Goal: Transaction & Acquisition: Purchase product/service

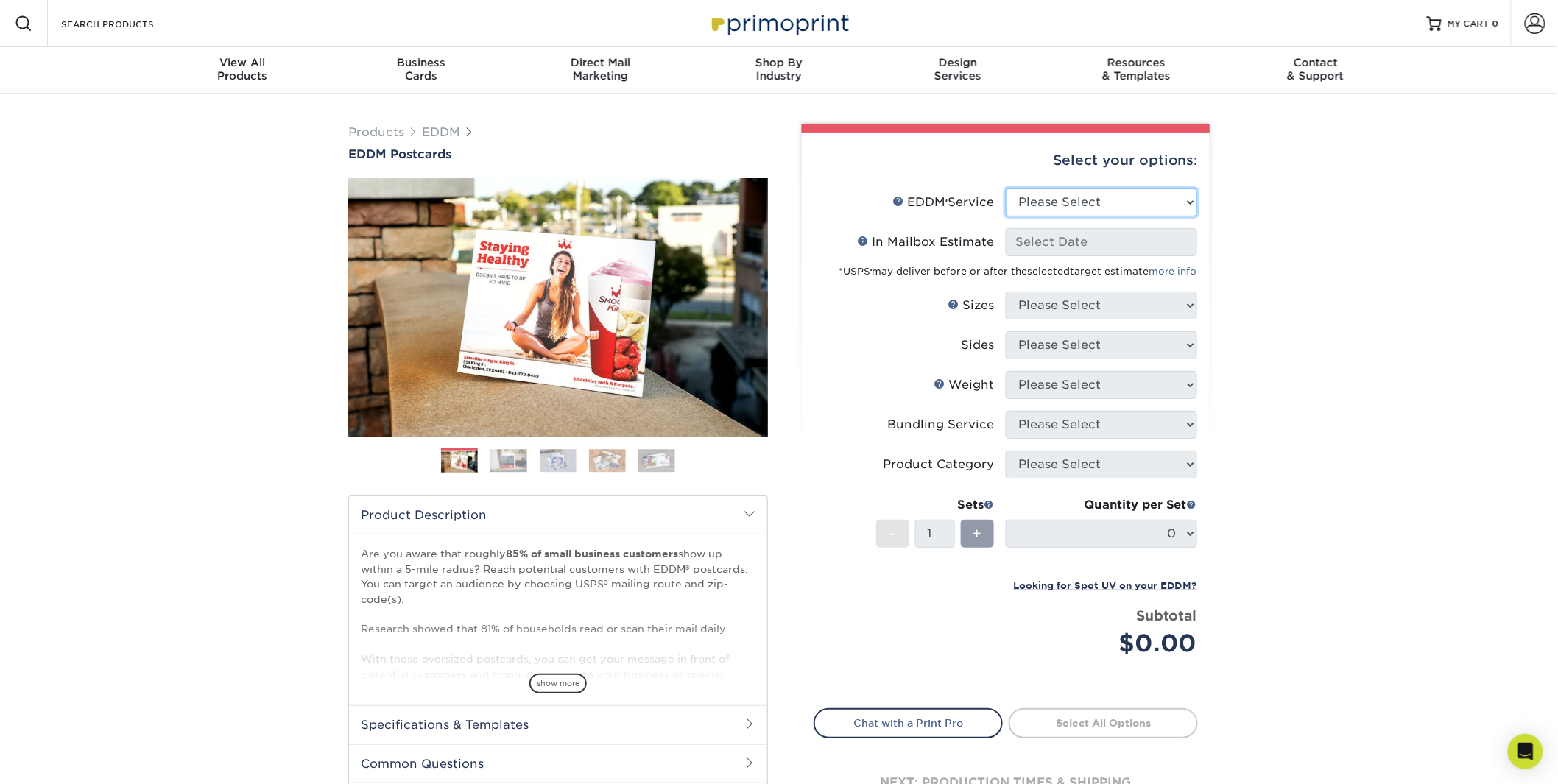
select select "full_service"
click at [1006, 188] on select "Please Select Full Service Print Only" at bounding box center [1101, 202] width 192 height 28
select select "-1"
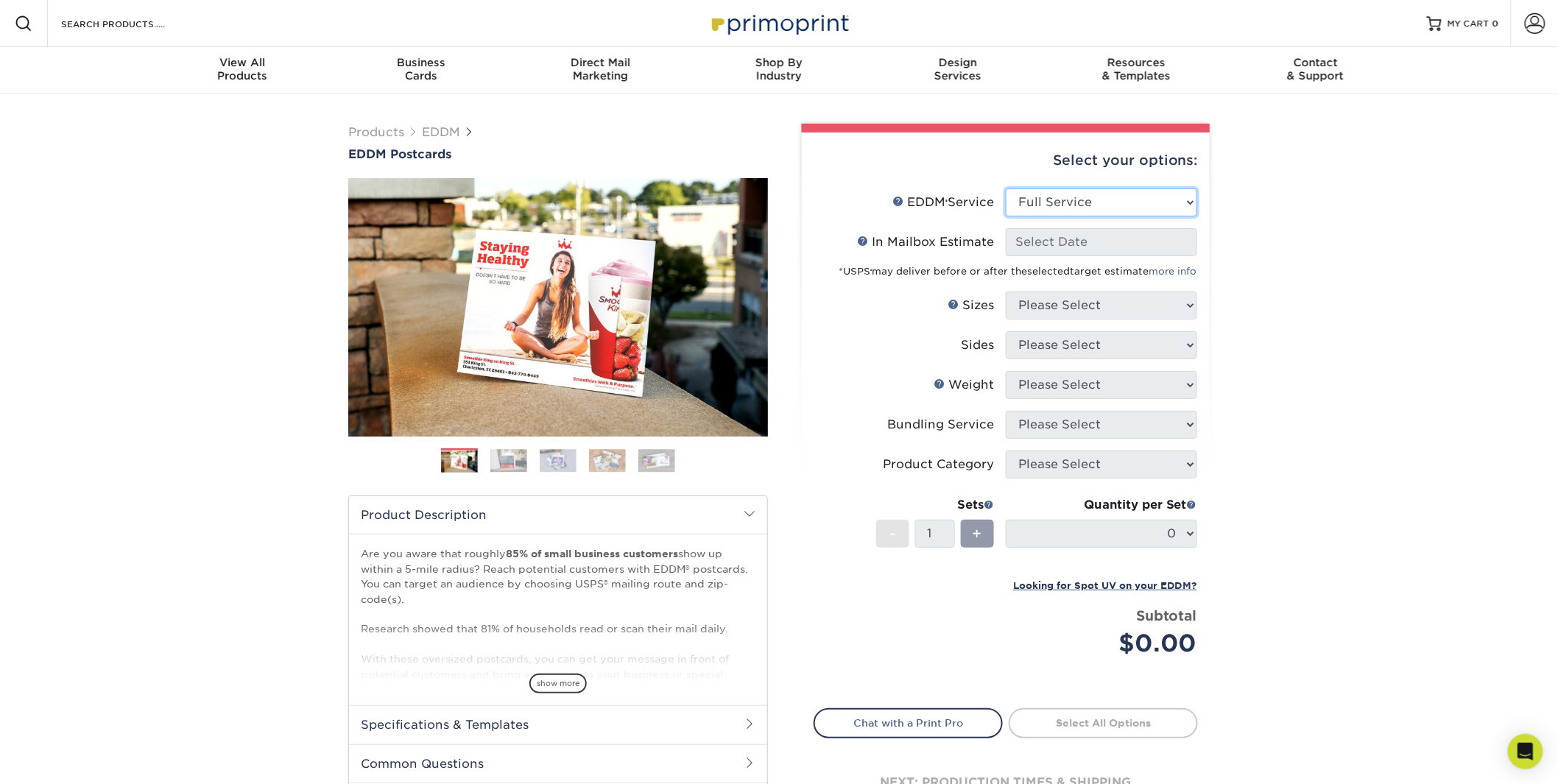
select select "-1"
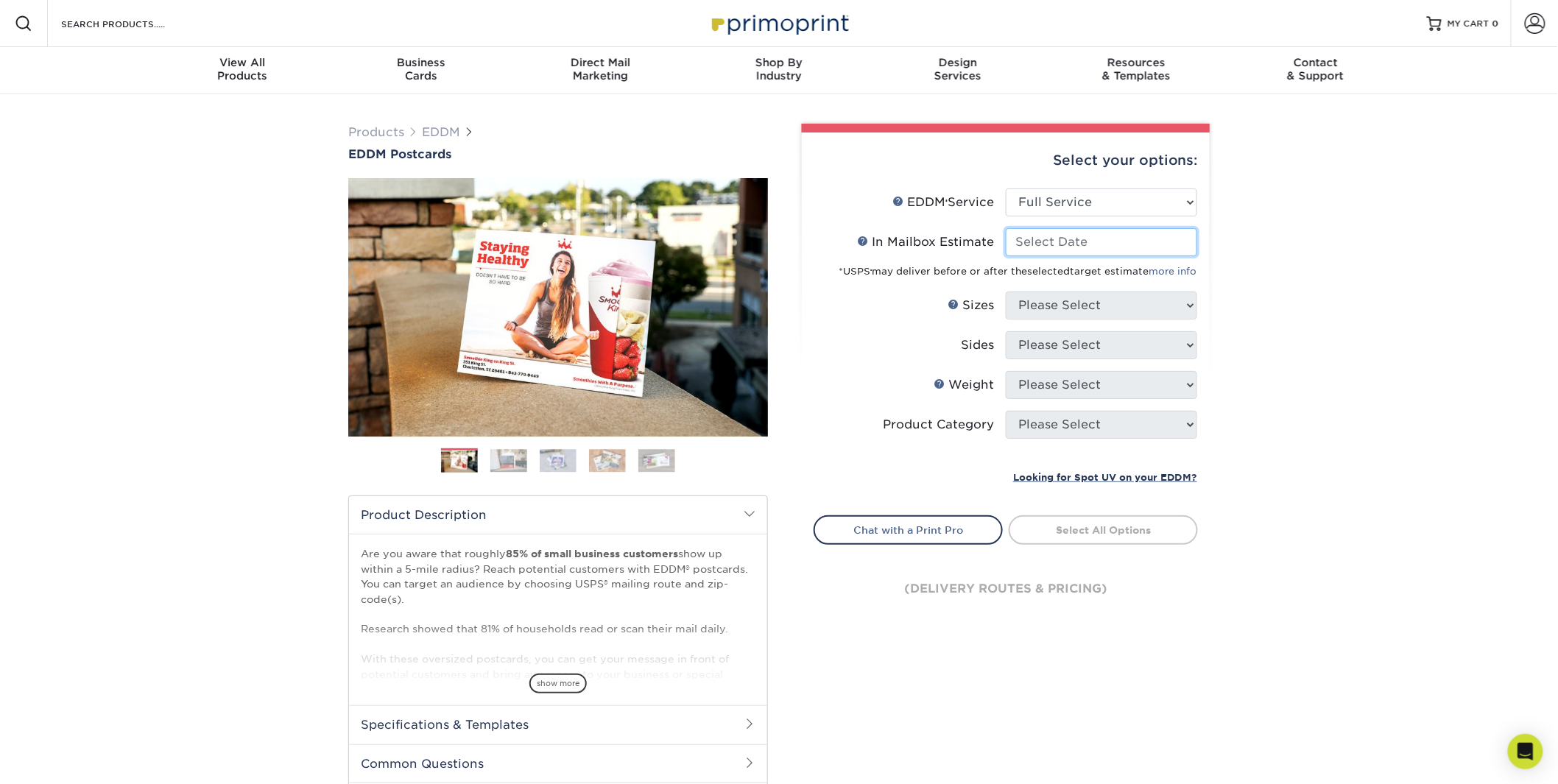
click at [1056, 244] on input "In Mailbox Estimate Help In Mailbox Estimate" at bounding box center [1101, 241] width 192 height 28
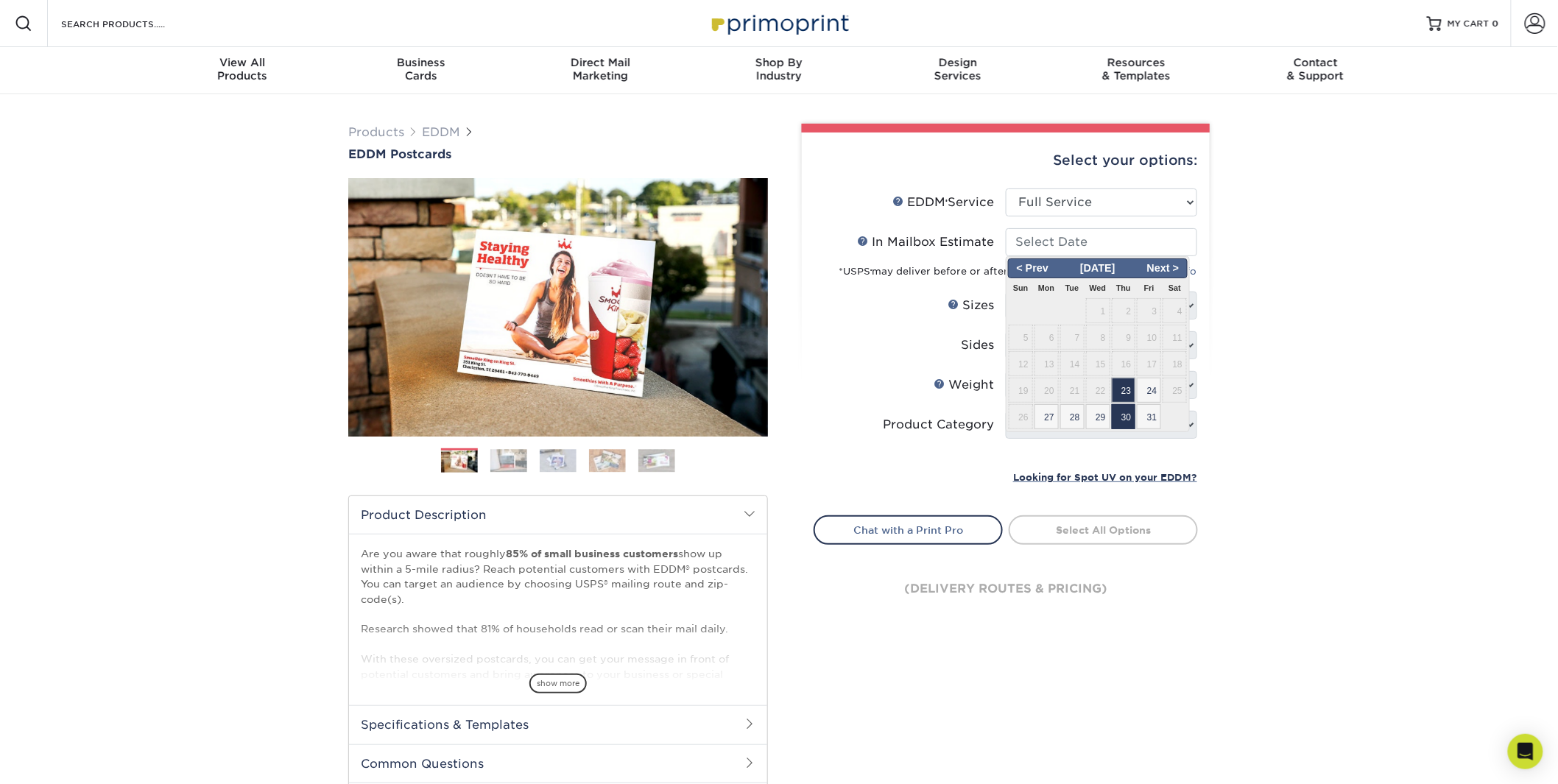
click at [1127, 423] on span "30" at bounding box center [1124, 416] width 24 height 25
type input "2025-10-30"
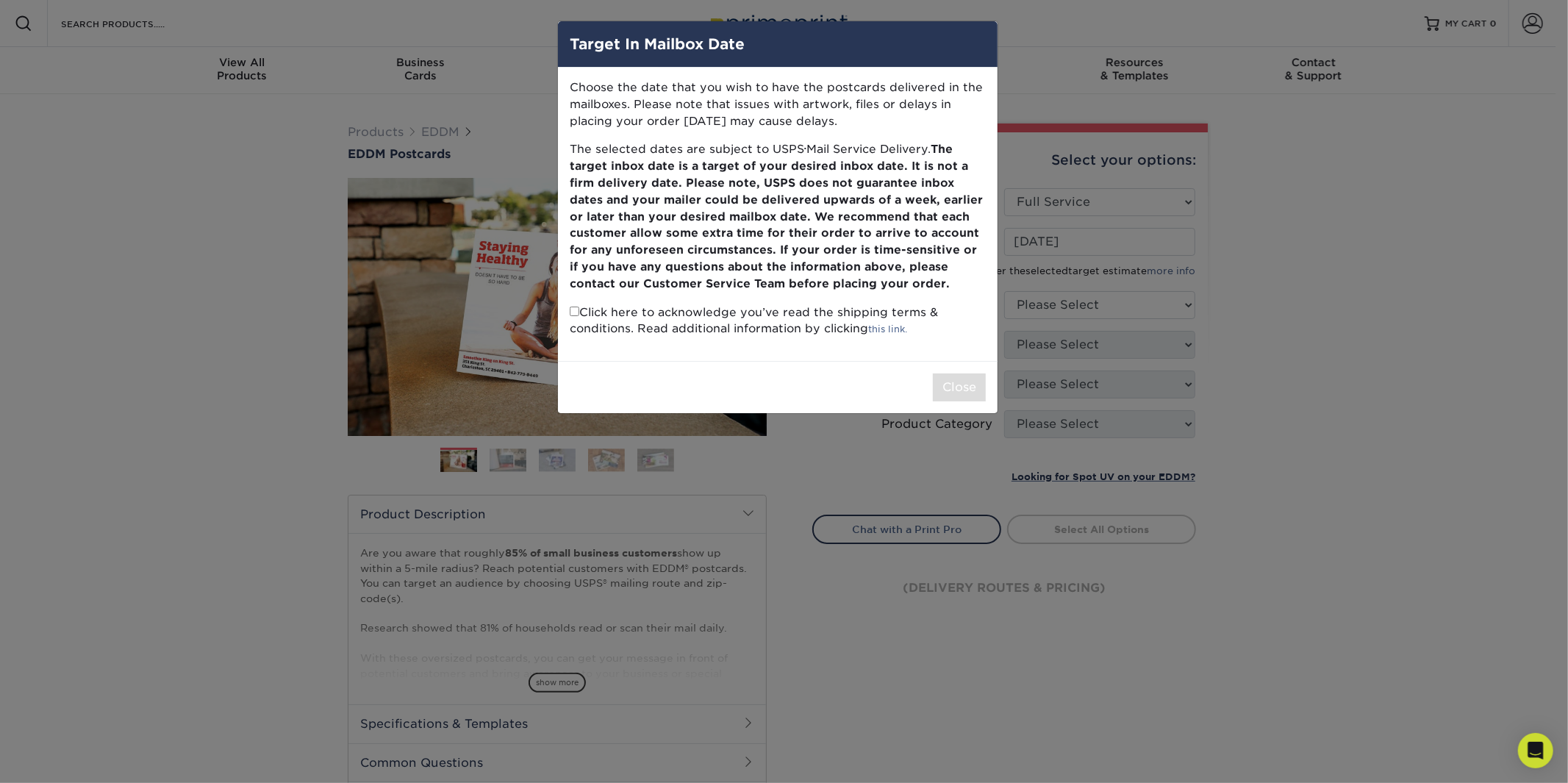
click at [576, 313] on input "checkbox" at bounding box center [575, 311] width 10 height 10
checkbox input "true"
click at [952, 390] on button "Close" at bounding box center [959, 387] width 53 height 28
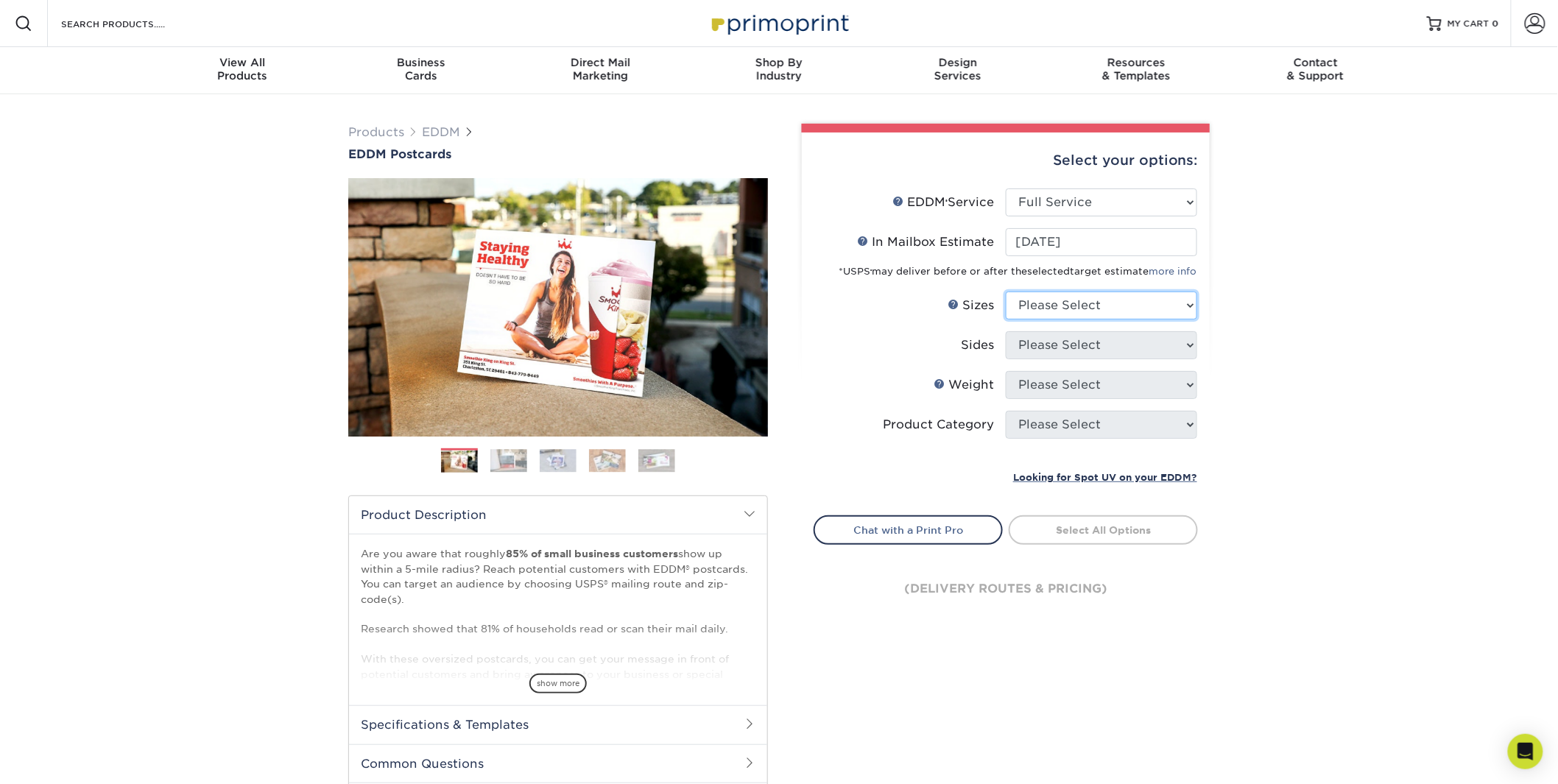
select select "6.00x12.00"
click at [1006, 291] on select "Please Select 4.5" x 12" 6" x 12" 6.5" x 8" 6.5" x 9" 6.5" x 12" 7" x 8.5" 8" x…" at bounding box center [1101, 305] width 192 height 28
select select "13abbda7-1d64-4f25-8bb2-c179b224825d"
click at [1006, 332] on select "Please Select Print Both Sides Print Front Only" at bounding box center [1101, 345] width 192 height 28
select select "14PT"
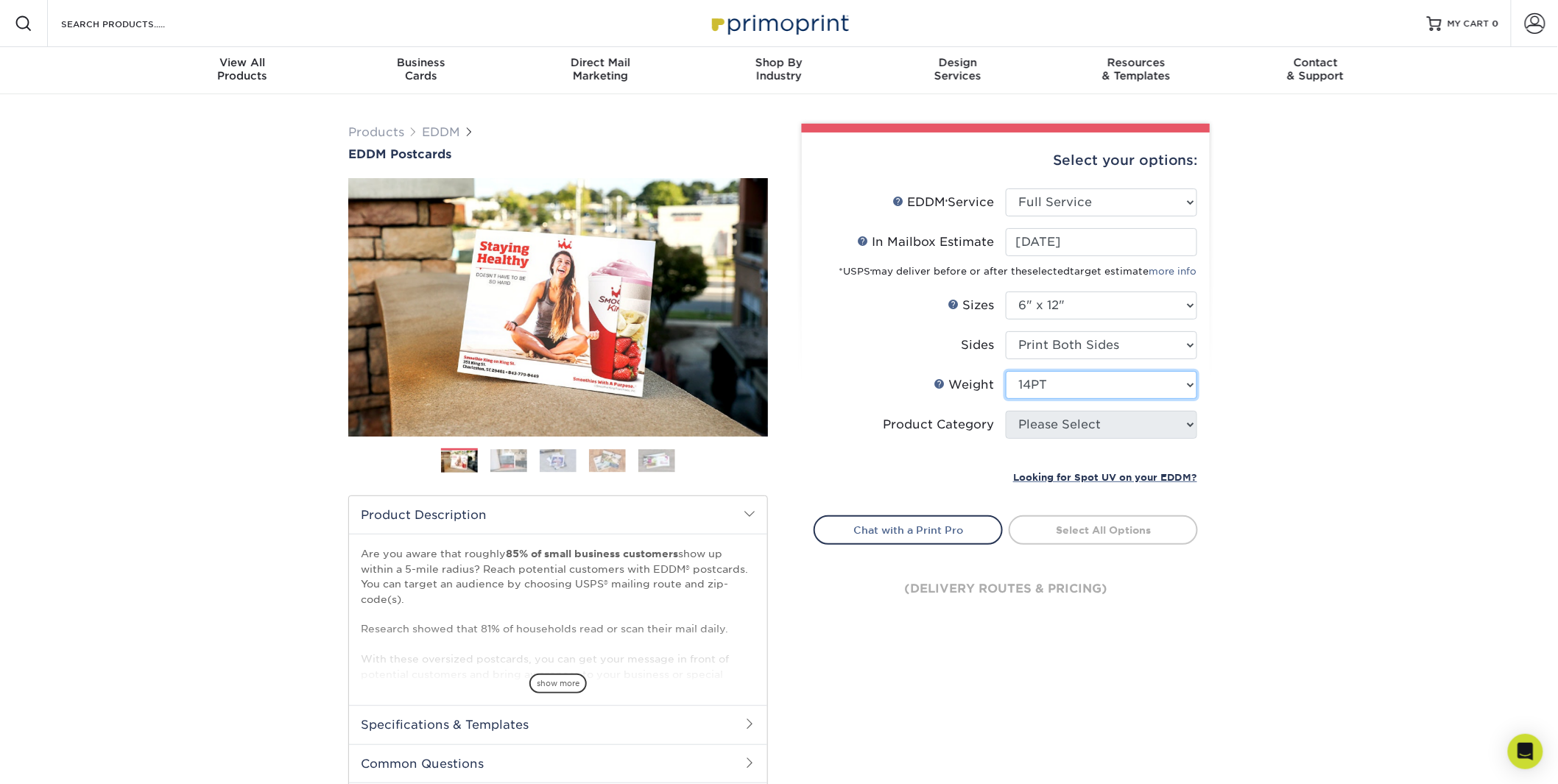
click at [1006, 371] on select "Please Select 14PT 16PT" at bounding box center [1101, 385] width 192 height 28
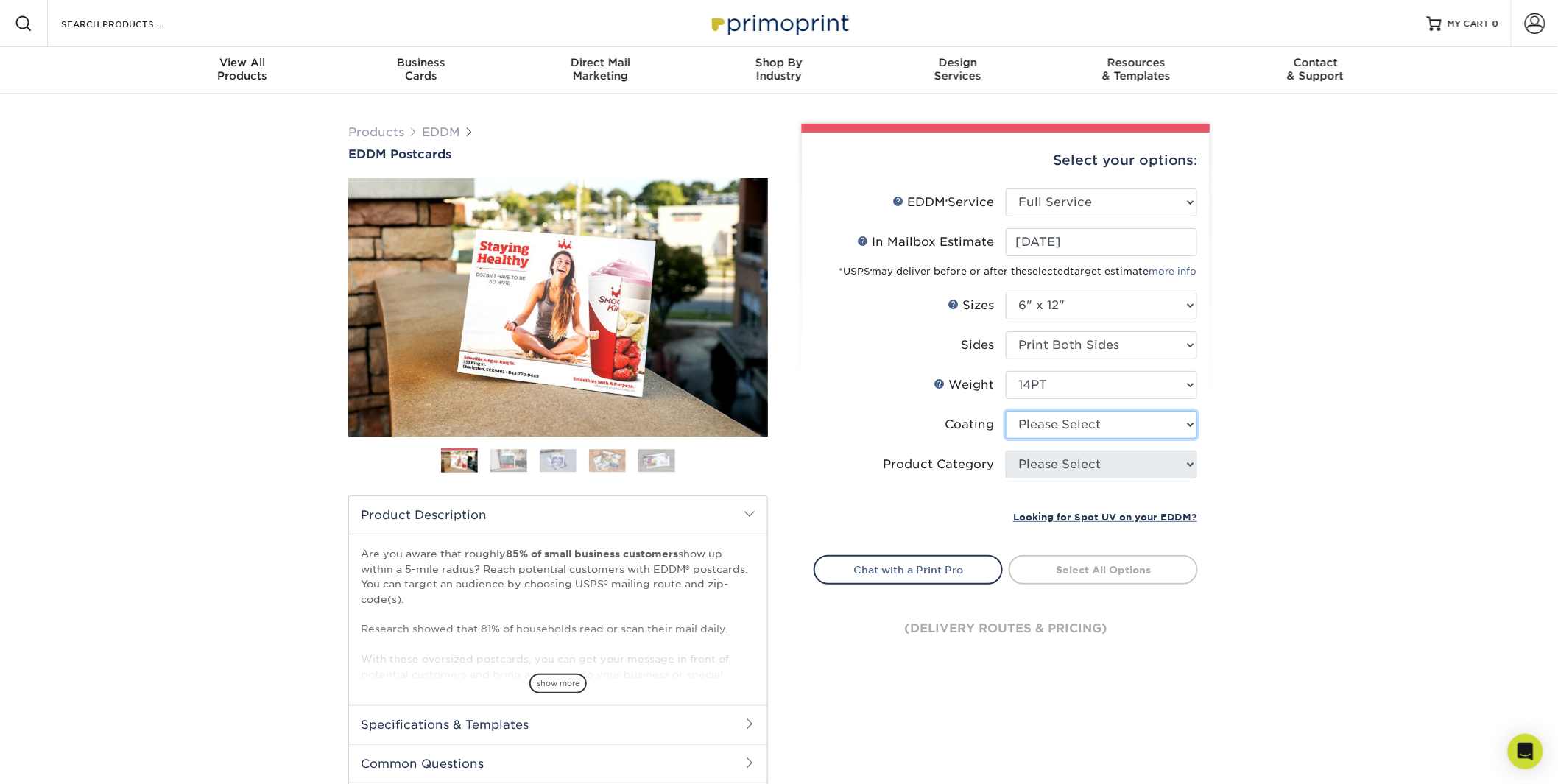
select select "121bb7b5-3b4d-429f-bd8d-bbf80e953313"
click at [1006, 411] on select at bounding box center [1101, 424] width 192 height 28
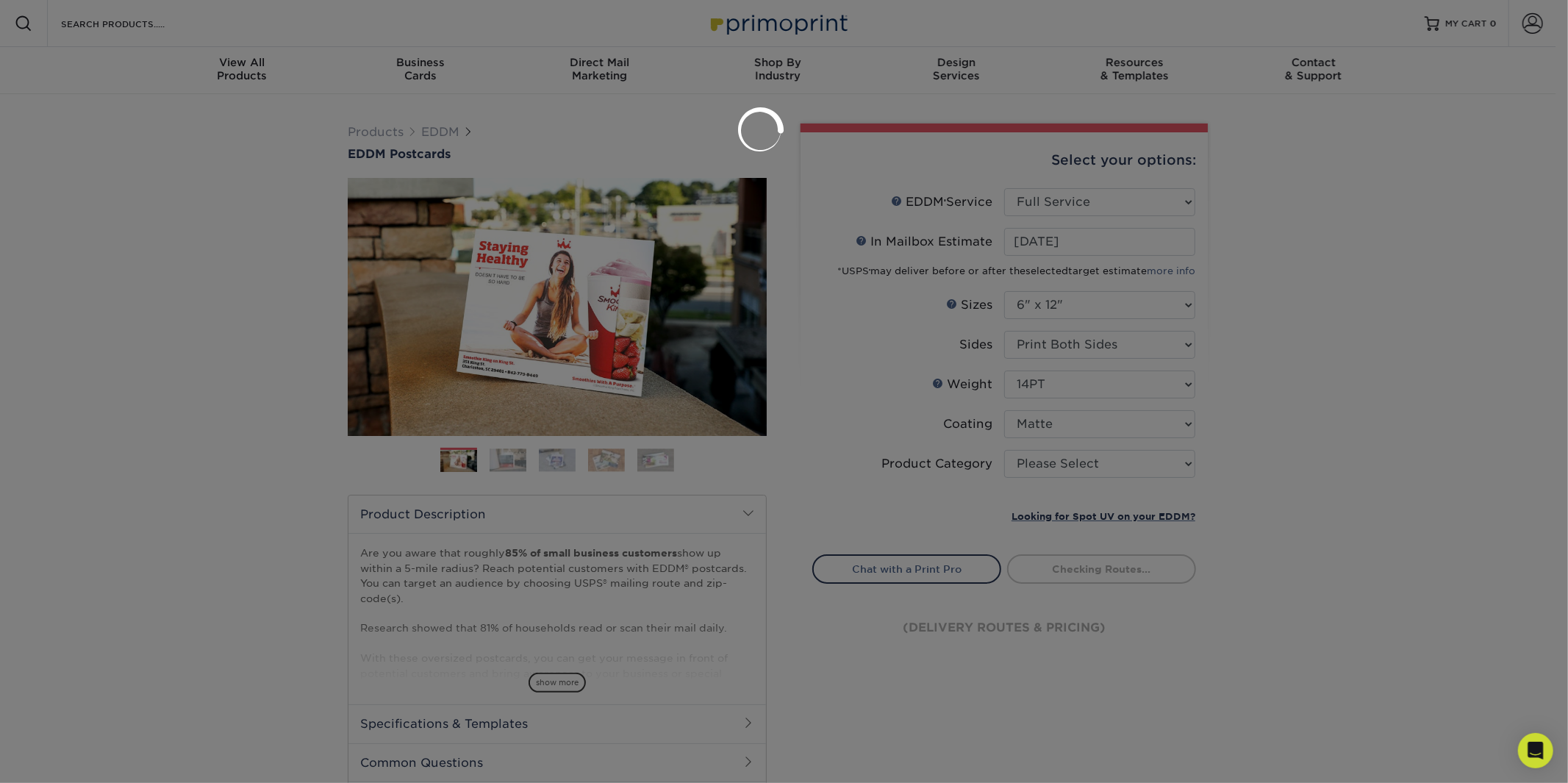
click at [1046, 471] on div at bounding box center [784, 392] width 1568 height 783
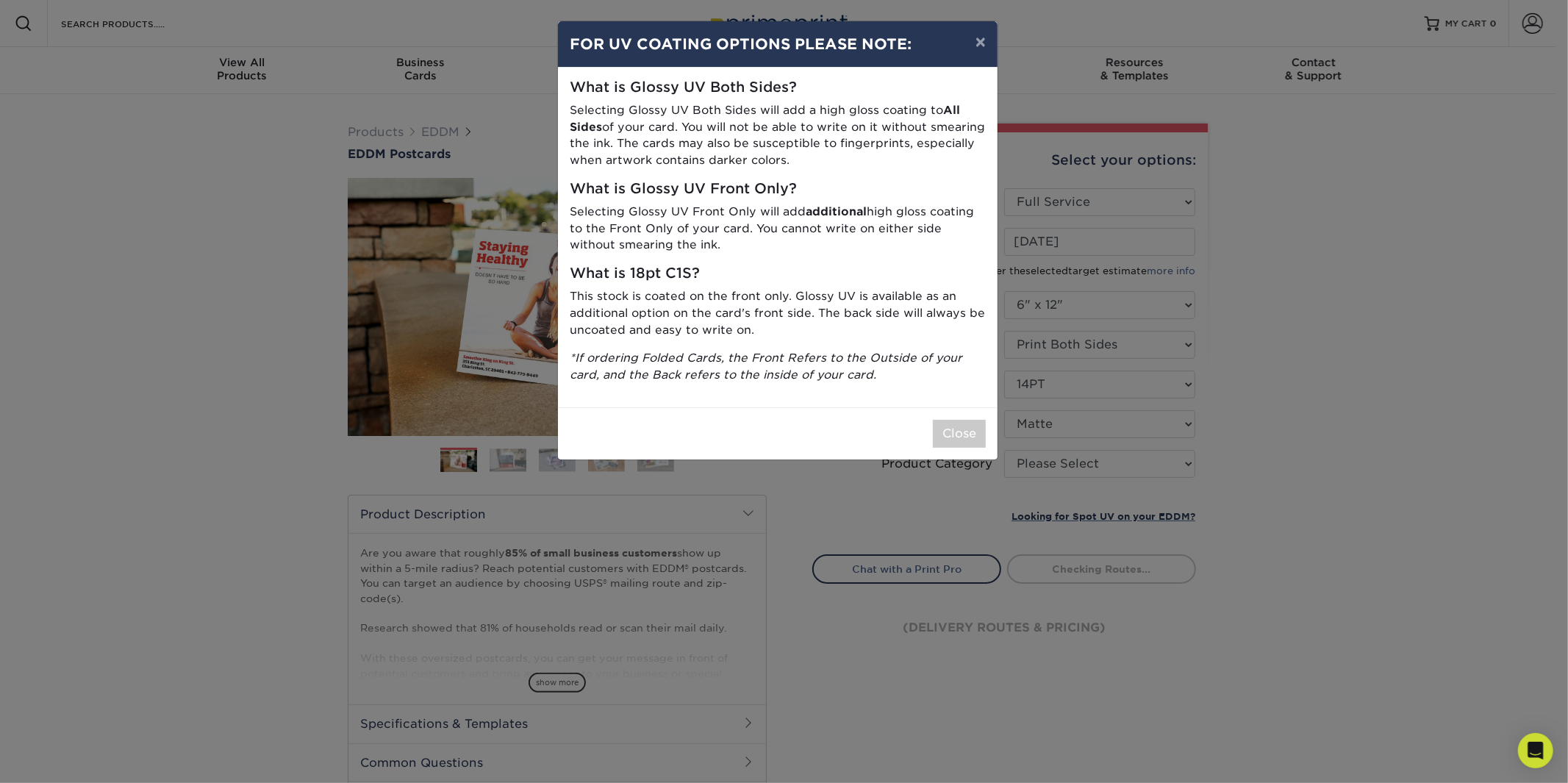
click at [1041, 467] on div "× FOR UV COATING OPTIONS PLEASE NOTE: What is Glossy UV Both Sides? Selecting G…" at bounding box center [784, 392] width 1568 height 783
click at [988, 442] on div "Close" at bounding box center [777, 433] width 440 height 52
click at [966, 439] on button "Close" at bounding box center [959, 433] width 53 height 28
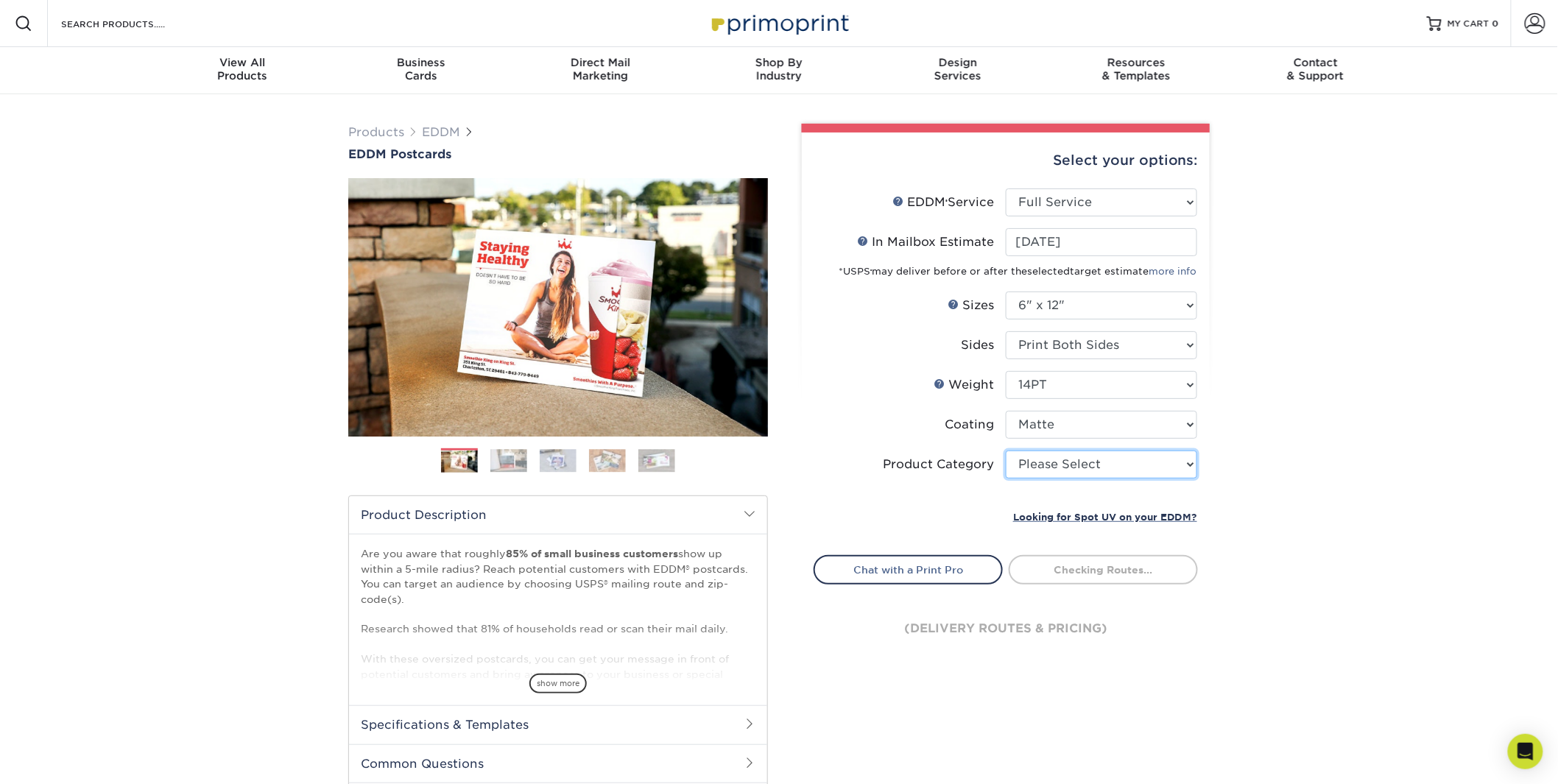
select select "9b7272e0-d6c8-4c3c-8e97-d3a1bcdab858"
click at [1006, 451] on select "Please Select Postcards" at bounding box center [1101, 464] width 192 height 28
click at [1061, 503] on li "Sets - 1 + Quantity per Set Processing... (Price includes envelopes)" at bounding box center [1006, 499] width 383 height 18
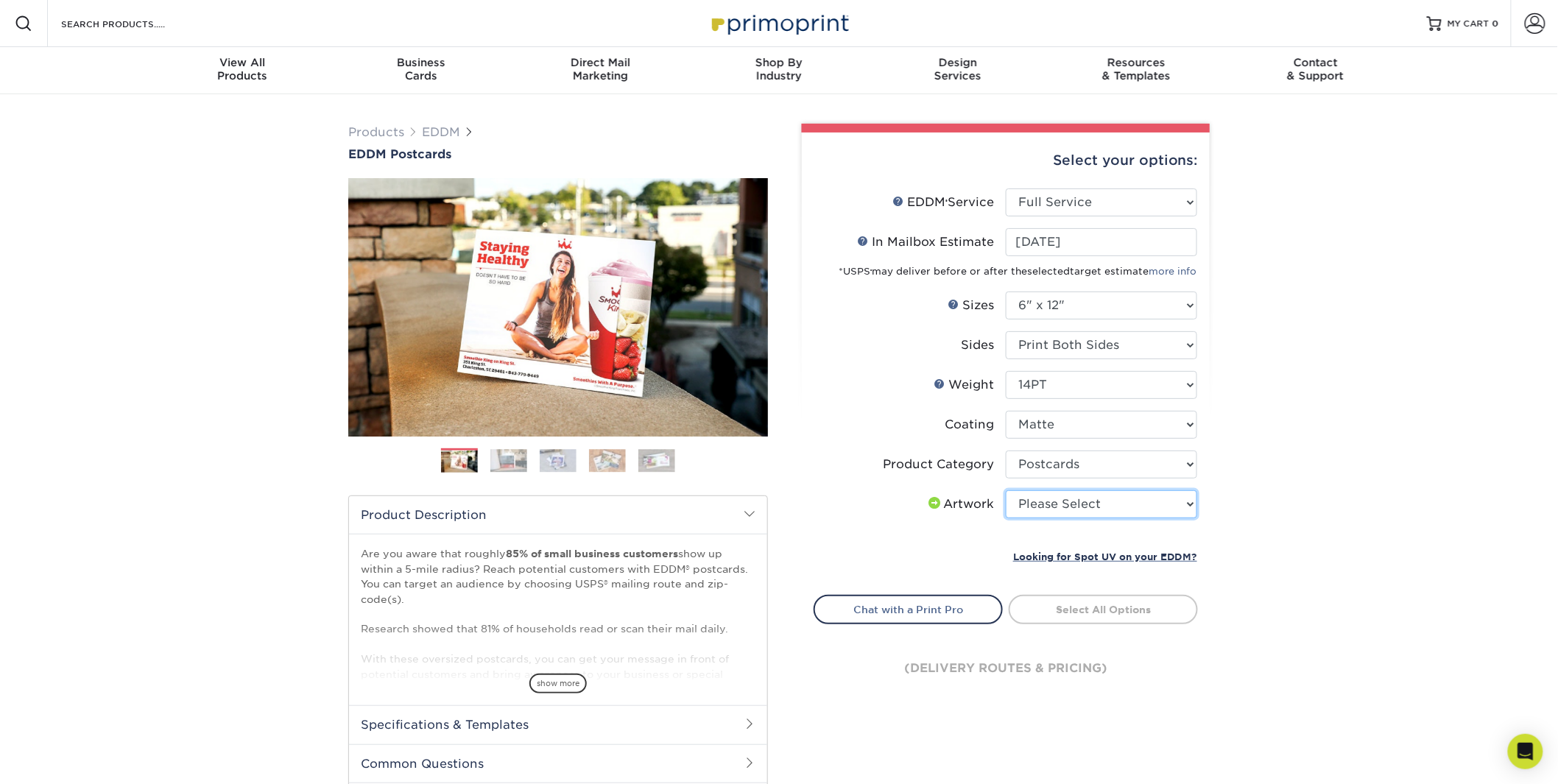
select select "upload"
click at [1006, 490] on select "Please Select I will upload files I need a design - $150" at bounding box center [1101, 504] width 192 height 28
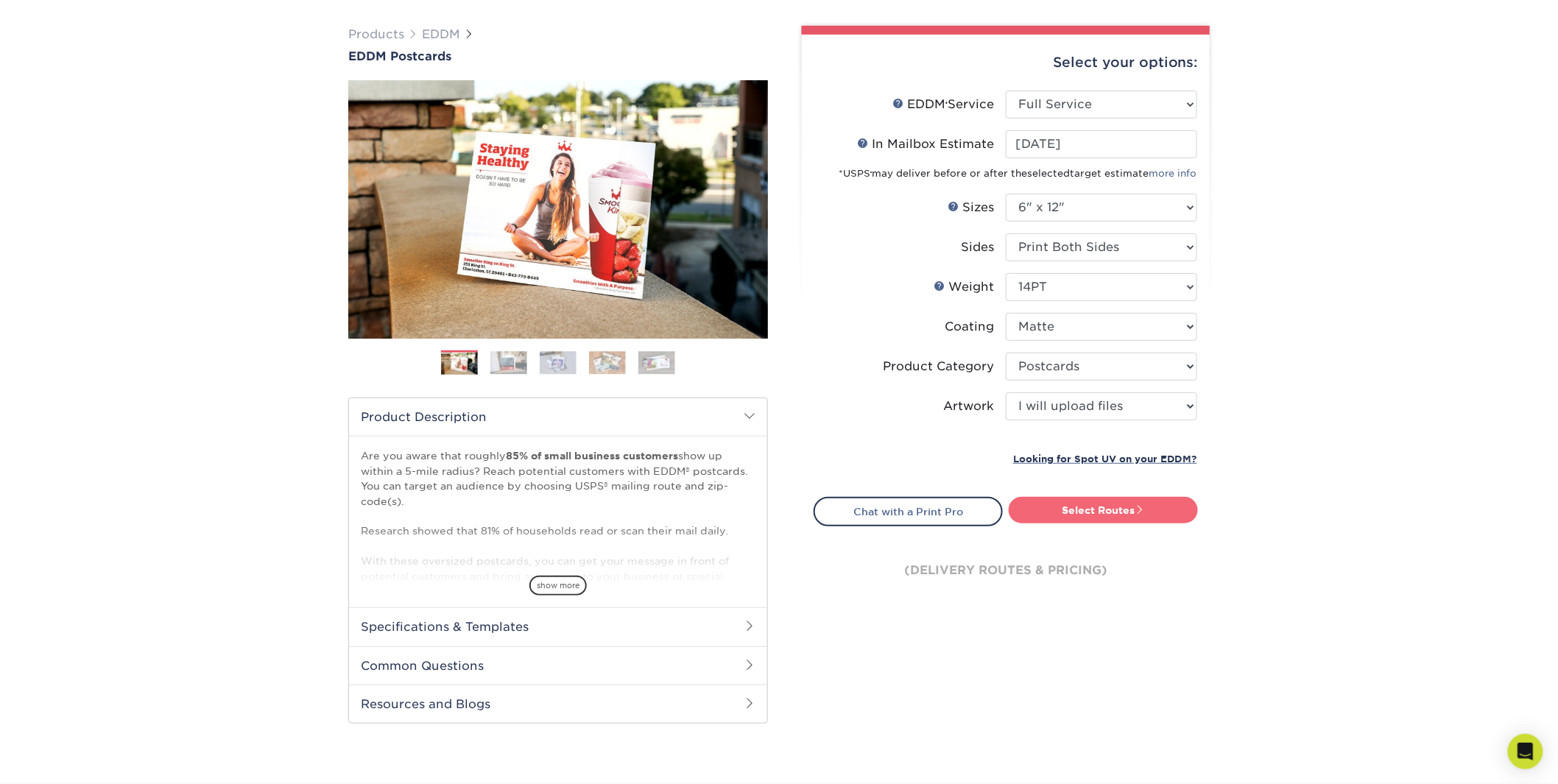
click at [1081, 510] on link "Select Routes" at bounding box center [1103, 510] width 189 height 27
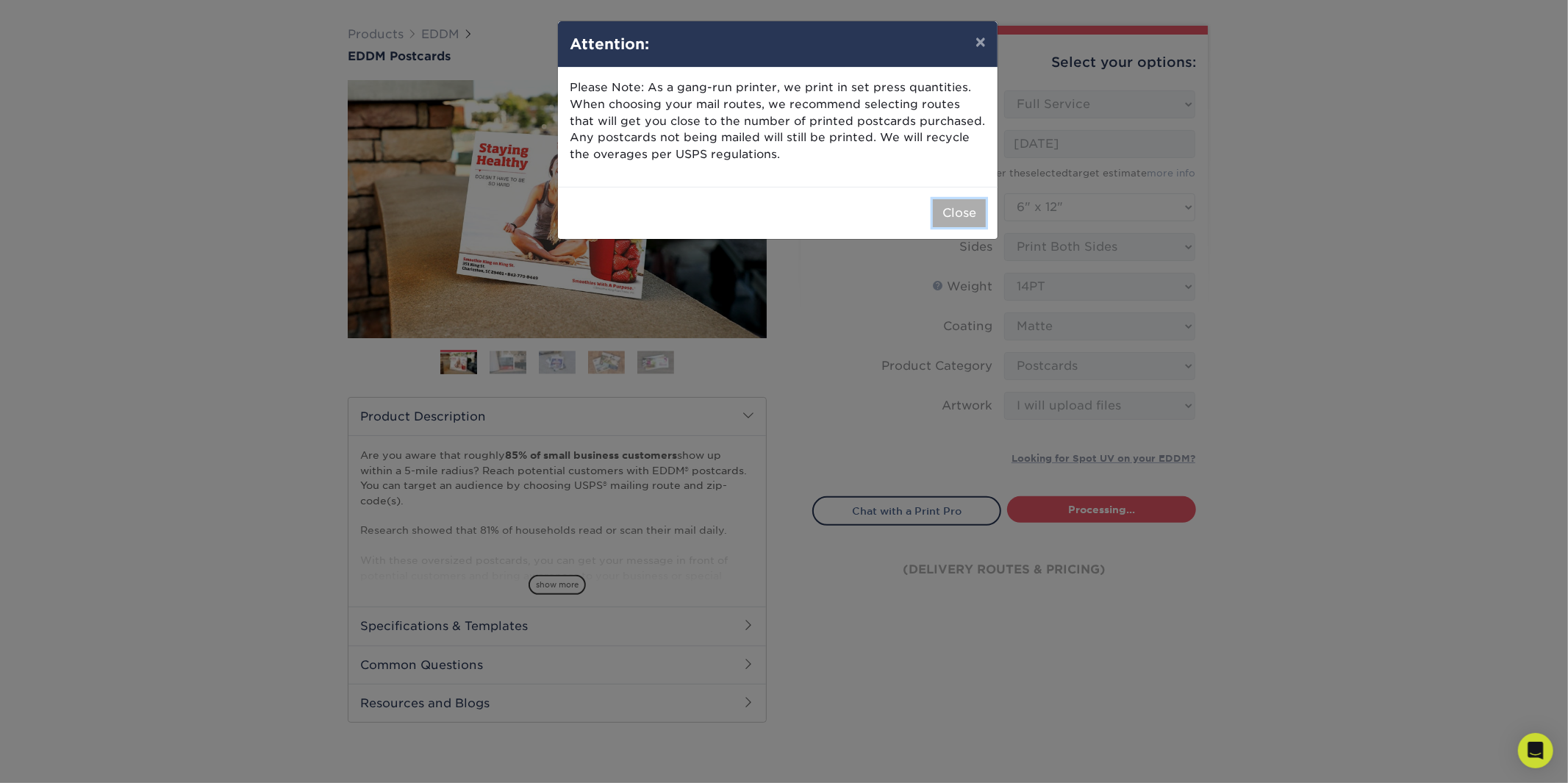
click at [976, 213] on button "Close" at bounding box center [959, 213] width 53 height 28
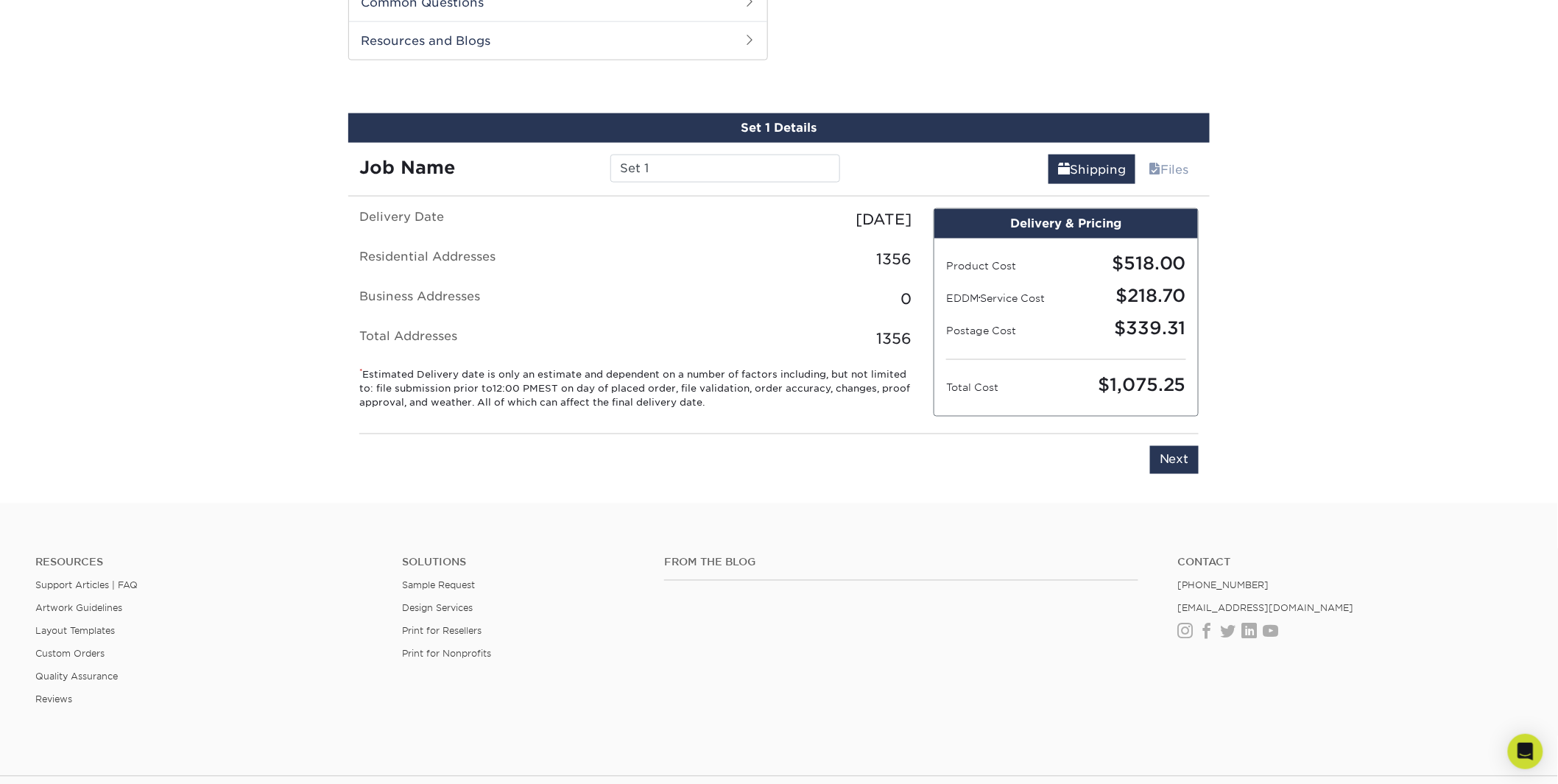
scroll to position [749, 0]
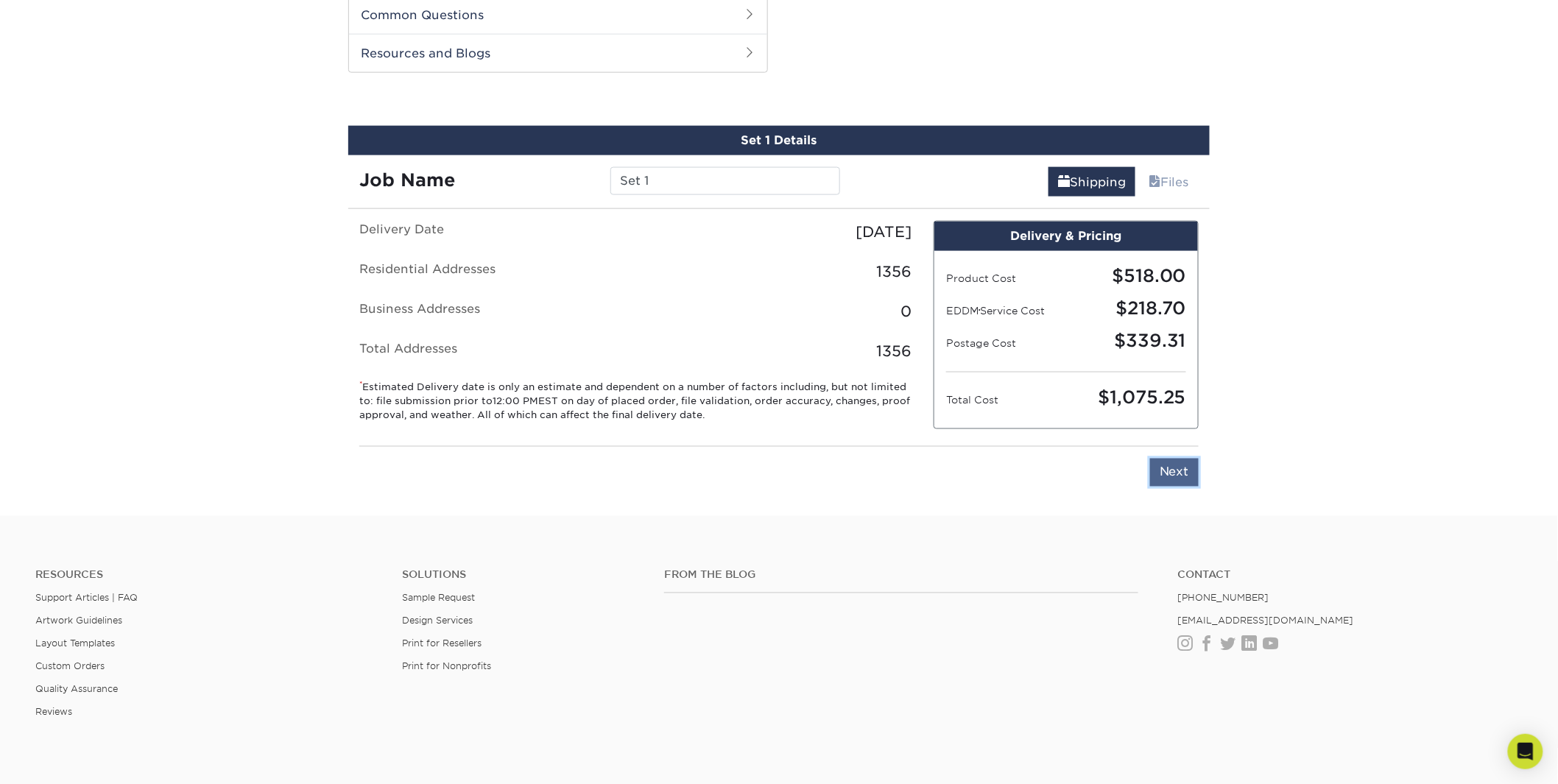
click at [1175, 472] on input "Next" at bounding box center [1174, 472] width 48 height 28
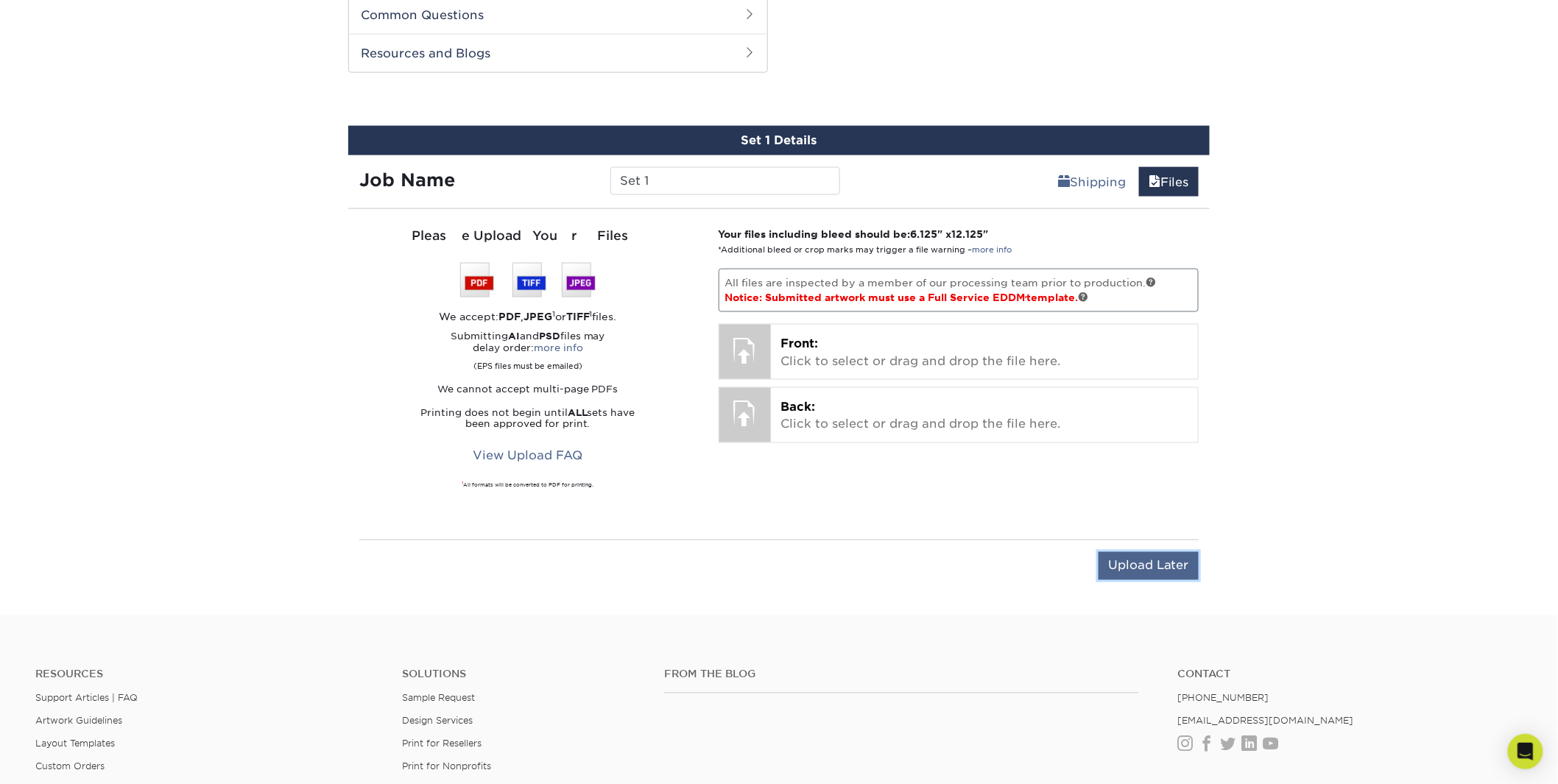
click at [1156, 555] on input "Upload Later" at bounding box center [1148, 566] width 100 height 28
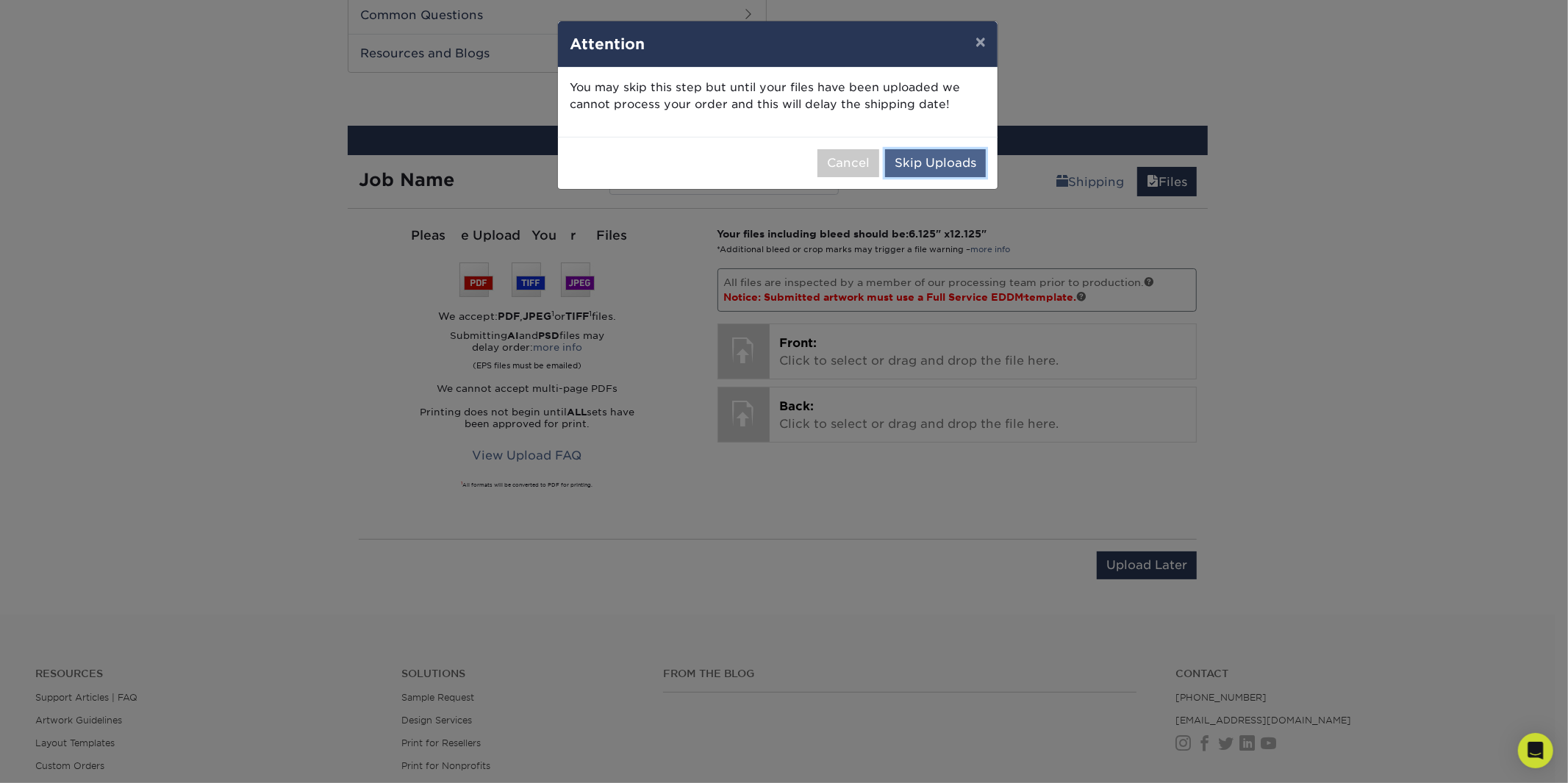
click at [944, 155] on button "Skip Uploads" at bounding box center [935, 163] width 100 height 28
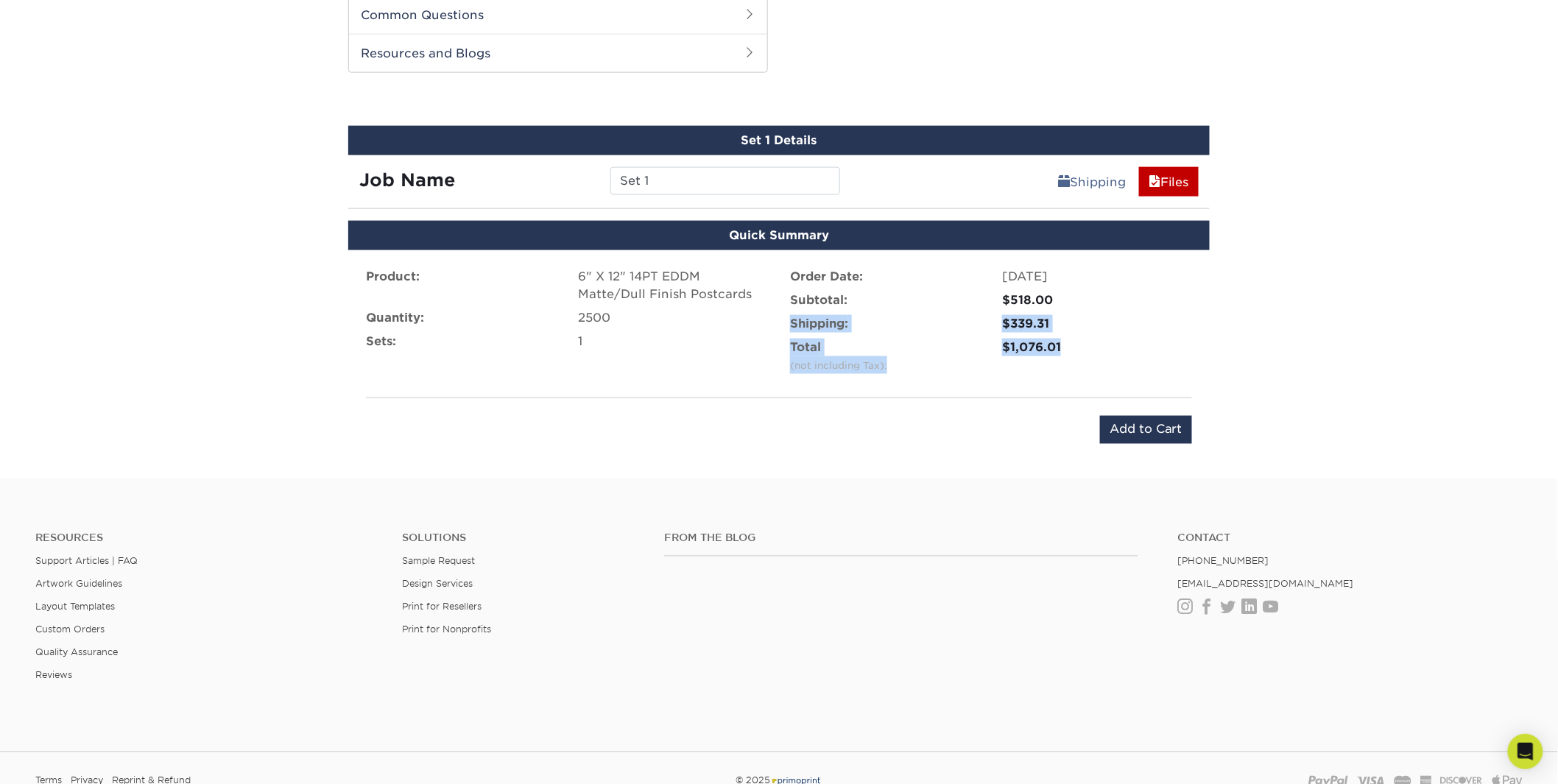
drag, startPoint x: 1064, startPoint y: 340, endPoint x: 990, endPoint y: 332, distance: 74.4
click at [990, 332] on ul "Order Date: 10/10/2025 Subtotal: $518.00 Shipping: $339.31 Total (not including…" at bounding box center [990, 324] width 402 height 112
click at [1005, 291] on div "$518.00" at bounding box center [1097, 300] width 190 height 18
click at [1027, 320] on div "$339.31" at bounding box center [1097, 324] width 190 height 18
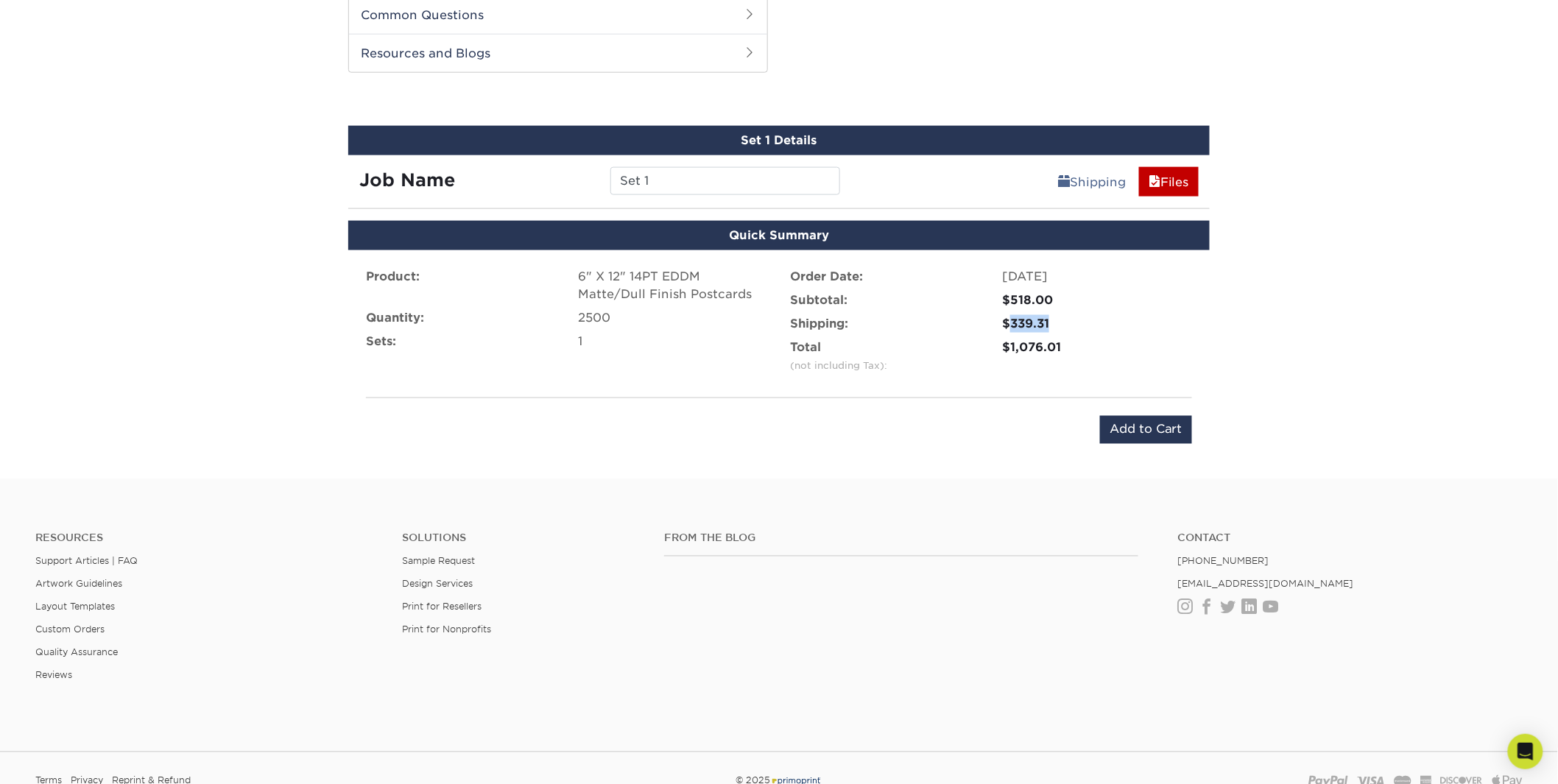
click at [1027, 320] on div "$339.31" at bounding box center [1097, 324] width 190 height 18
click at [1055, 188] on link "Shipping" at bounding box center [1092, 182] width 87 height 30
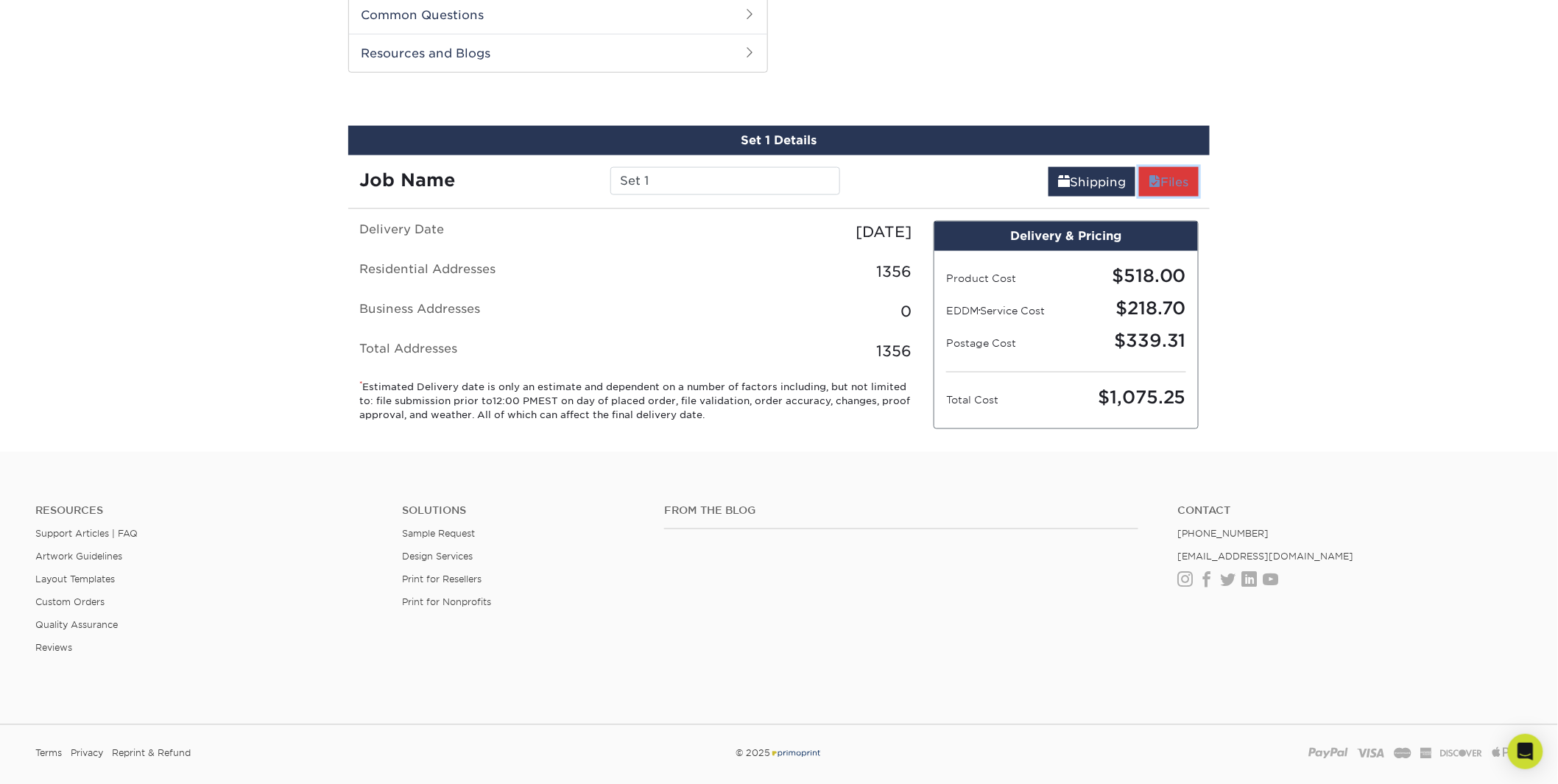
click at [1167, 178] on link "Files" at bounding box center [1169, 182] width 60 height 30
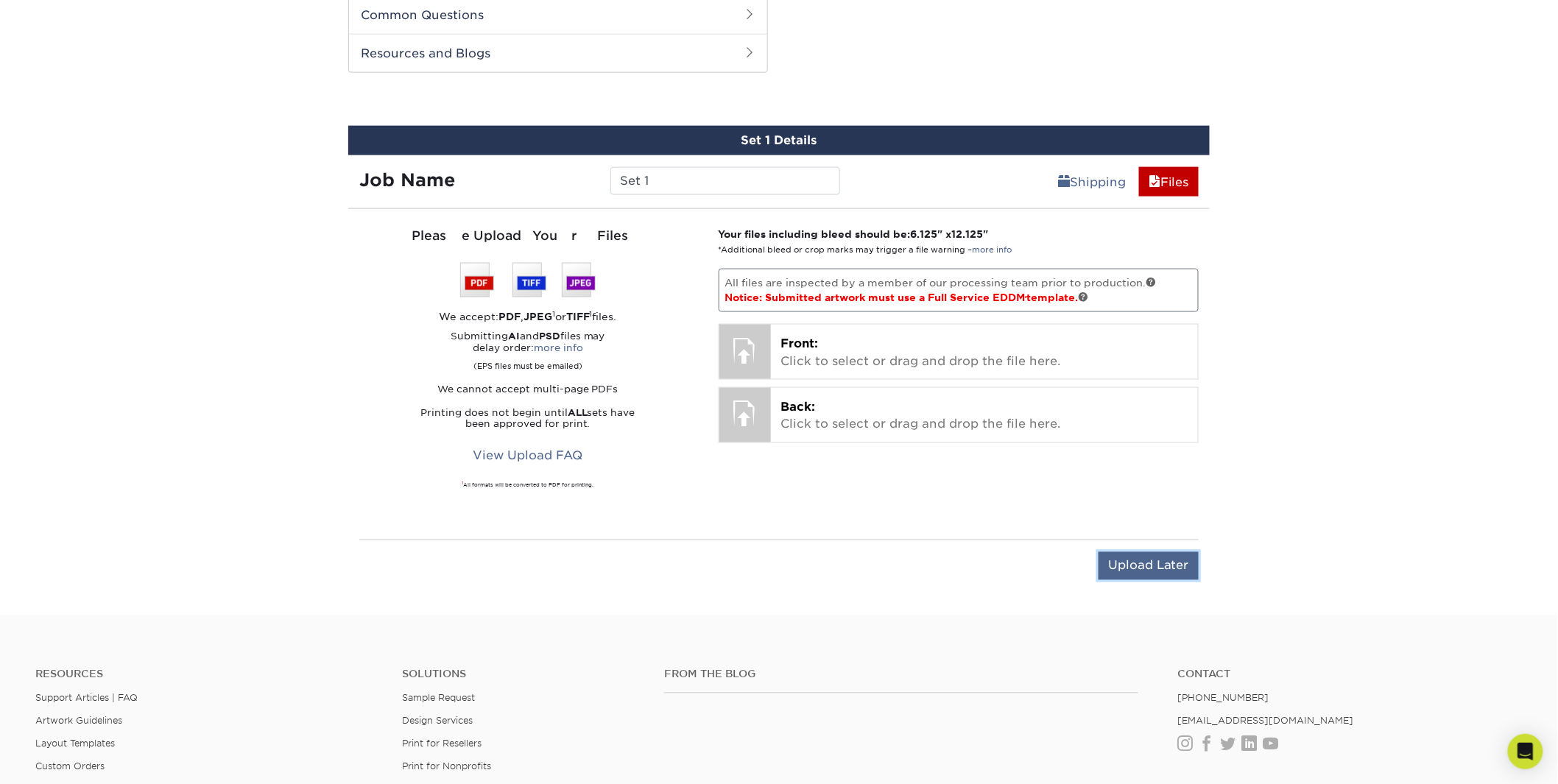
click at [1162, 571] on input "Upload Later" at bounding box center [1148, 566] width 100 height 28
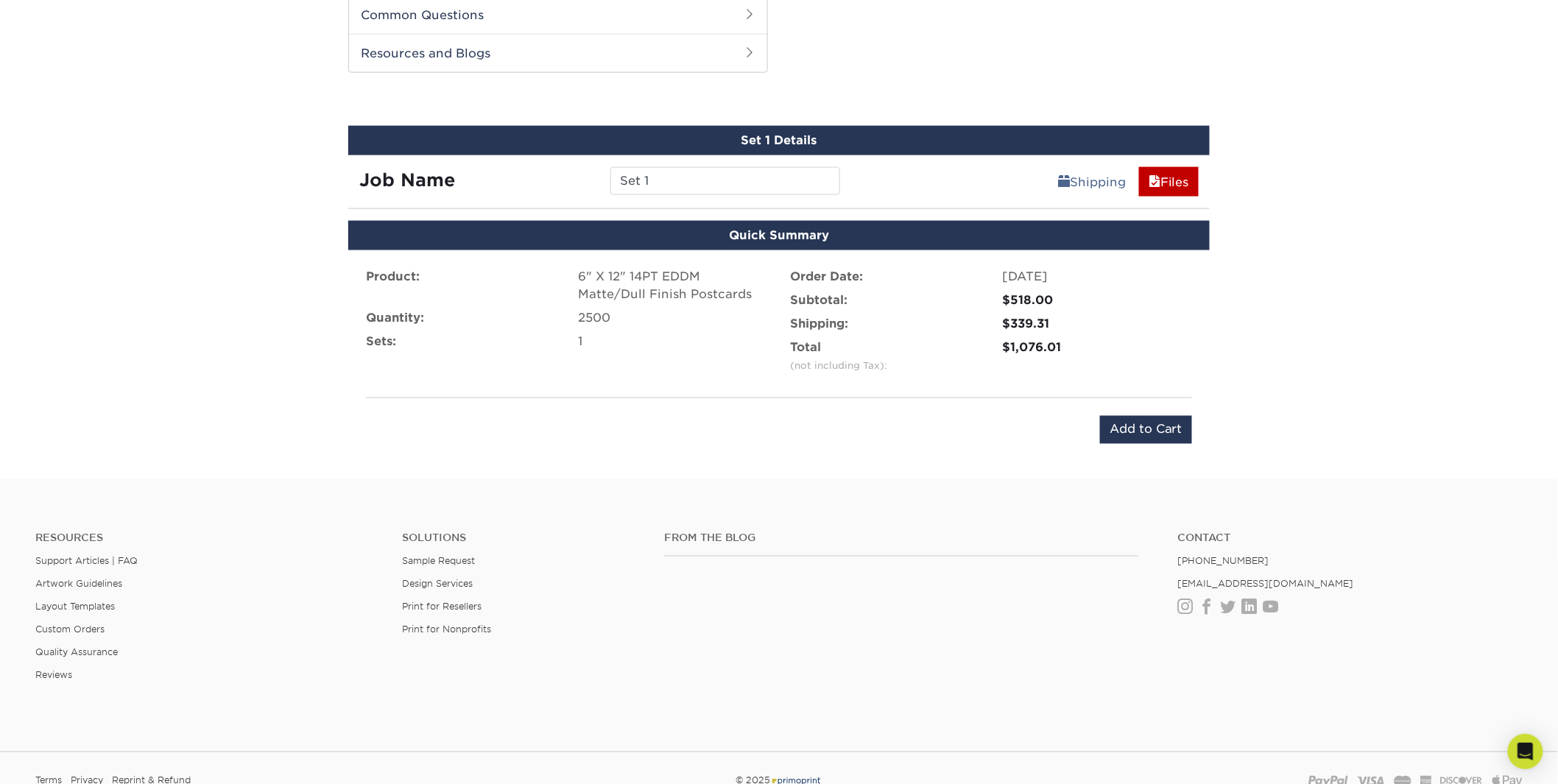
click at [1152, 312] on li "Subtotal: $518.00" at bounding box center [991, 303] width 424 height 23
click at [1128, 435] on input "Add to Cart" at bounding box center [1146, 430] width 92 height 28
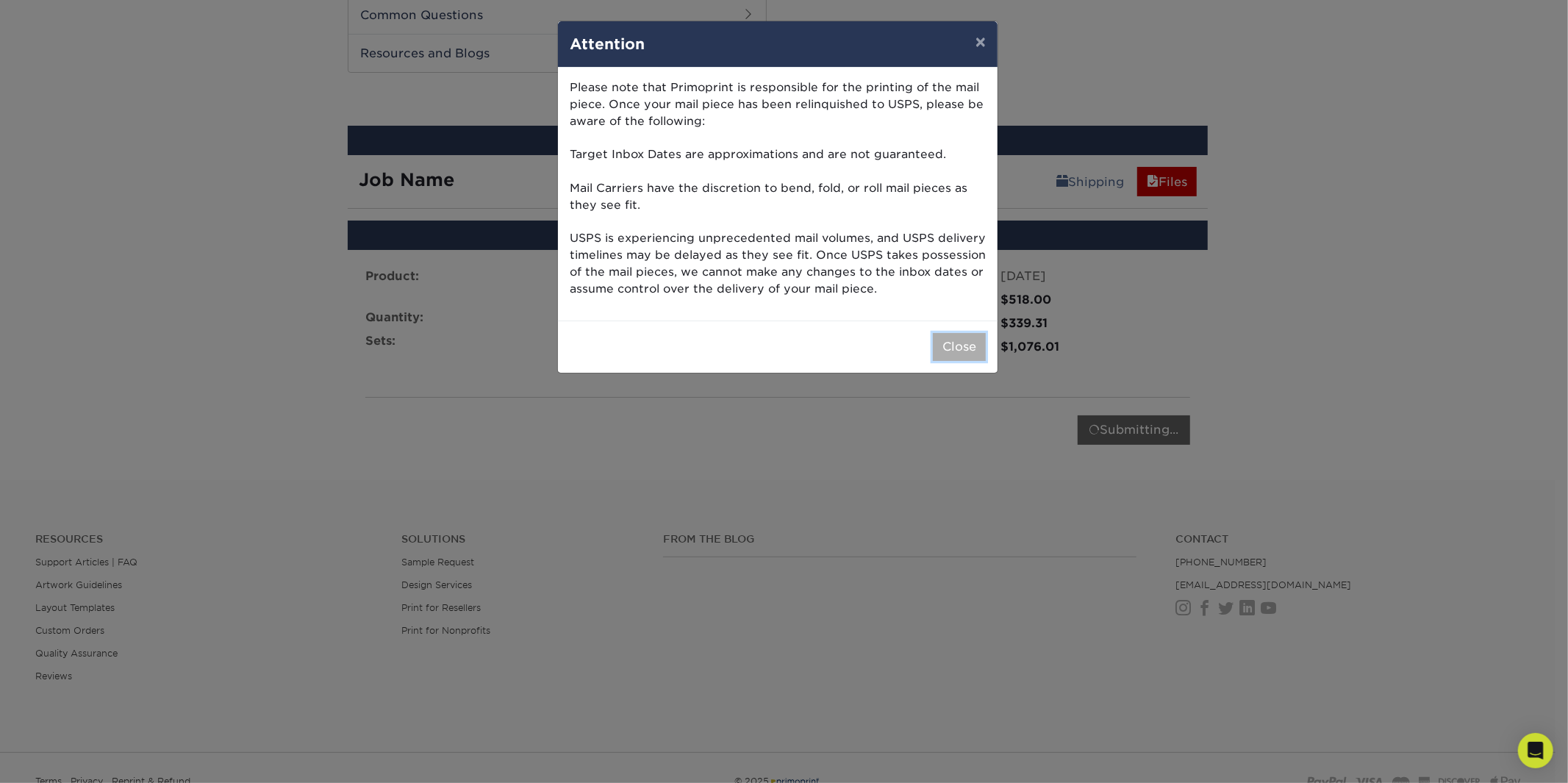
click at [964, 353] on button "Close" at bounding box center [959, 346] width 53 height 28
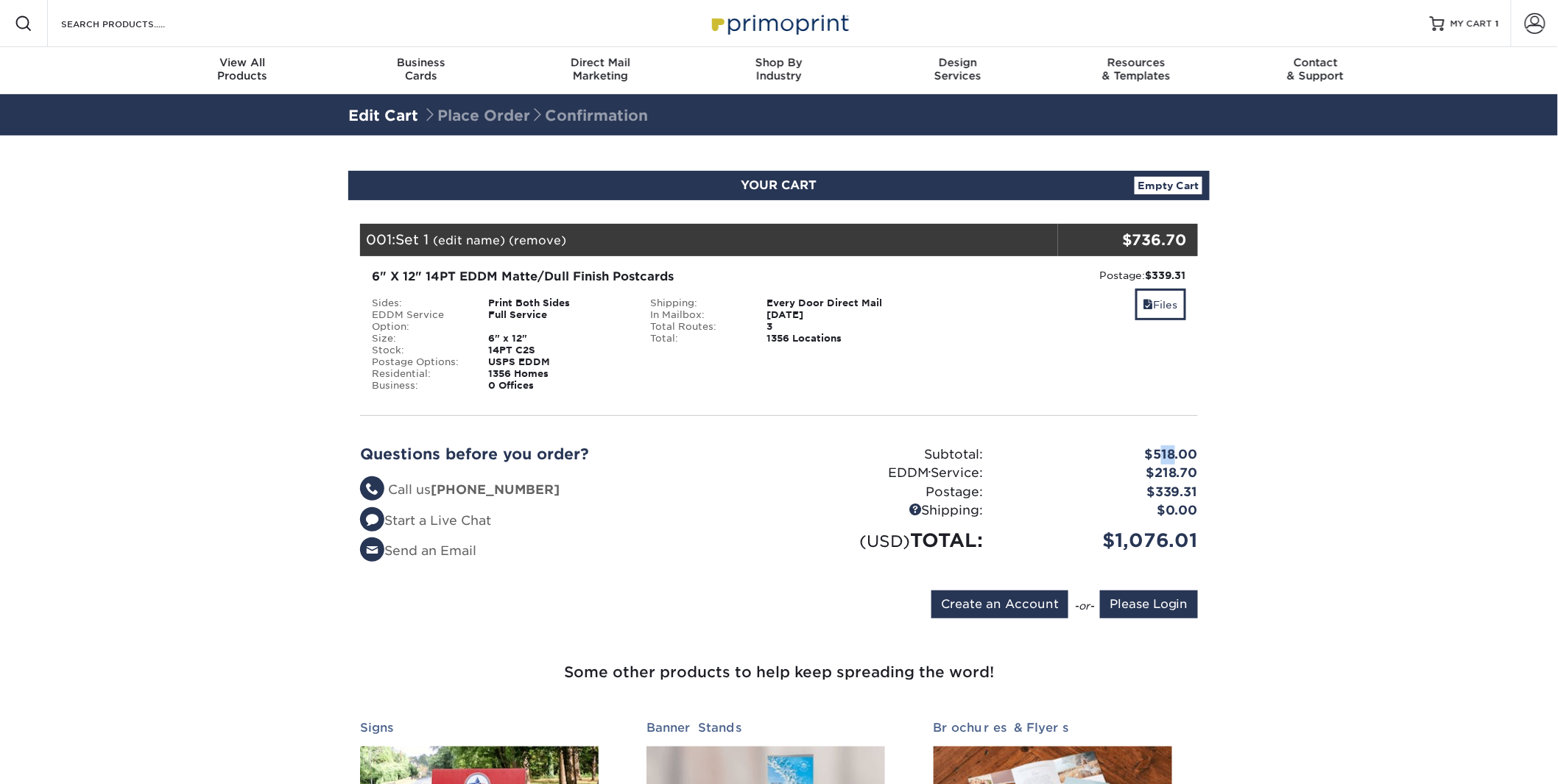
drag, startPoint x: 1161, startPoint y: 452, endPoint x: 1180, endPoint y: 454, distance: 19.1
click at [1179, 453] on div "$518.00" at bounding box center [1101, 455] width 215 height 19
click at [1169, 489] on div "$339.31" at bounding box center [1101, 493] width 215 height 19
